Goal: Task Accomplishment & Management: Manage account settings

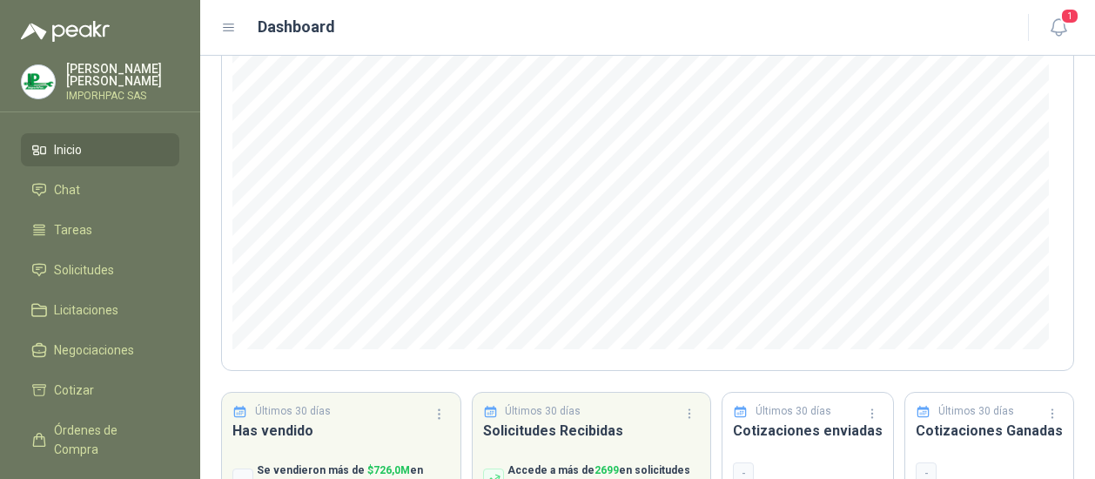
scroll to position [261, 0]
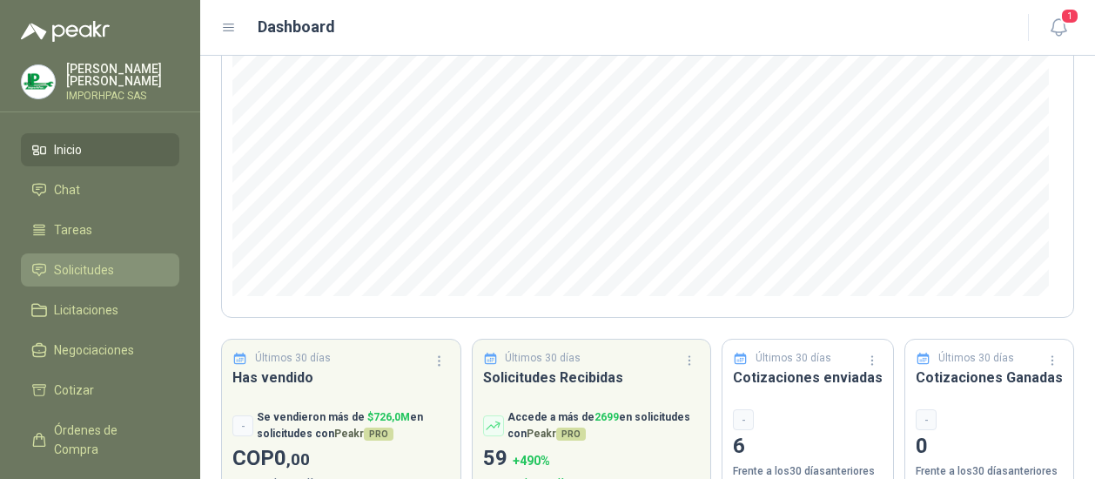
click at [71, 263] on span "Solicitudes" at bounding box center [84, 269] width 60 height 19
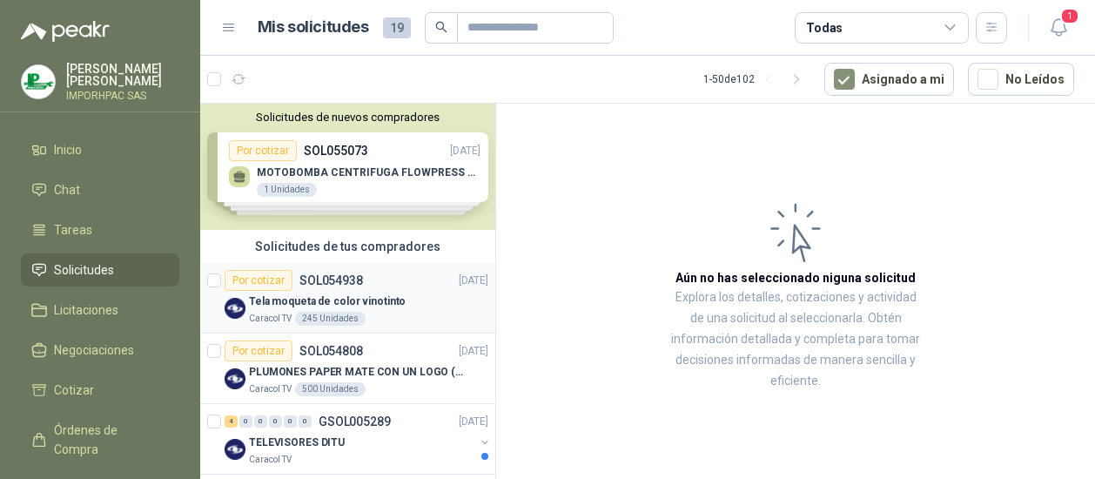
click at [259, 278] on div "Por cotizar" at bounding box center [259, 280] width 68 height 21
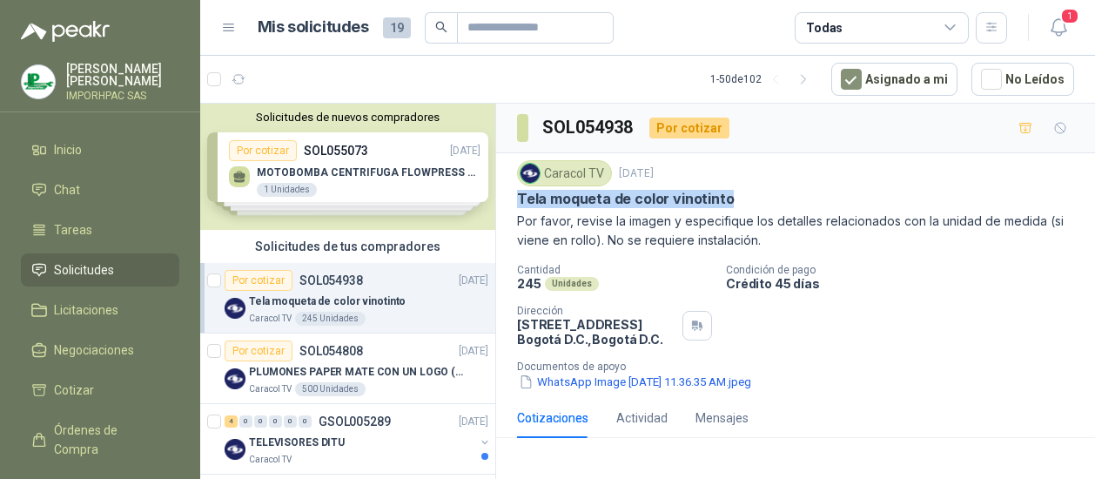
drag, startPoint x: 520, startPoint y: 191, endPoint x: 743, endPoint y: 199, distance: 223.8
click at [743, 199] on div "Tela moqueta de color vinotinto" at bounding box center [795, 199] width 557 height 18
drag, startPoint x: 743, startPoint y: 199, endPoint x: 695, endPoint y: 194, distance: 48.1
copy p "Tela moqueta de color vinotinto"
